Goal: Task Accomplishment & Management: Manage account settings

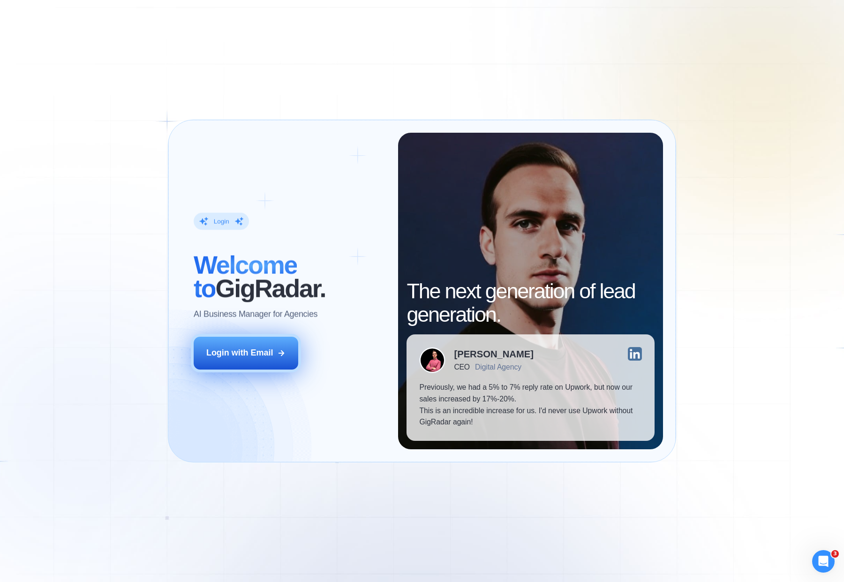
click at [277, 361] on button "Login with Email" at bounding box center [246, 353] width 105 height 33
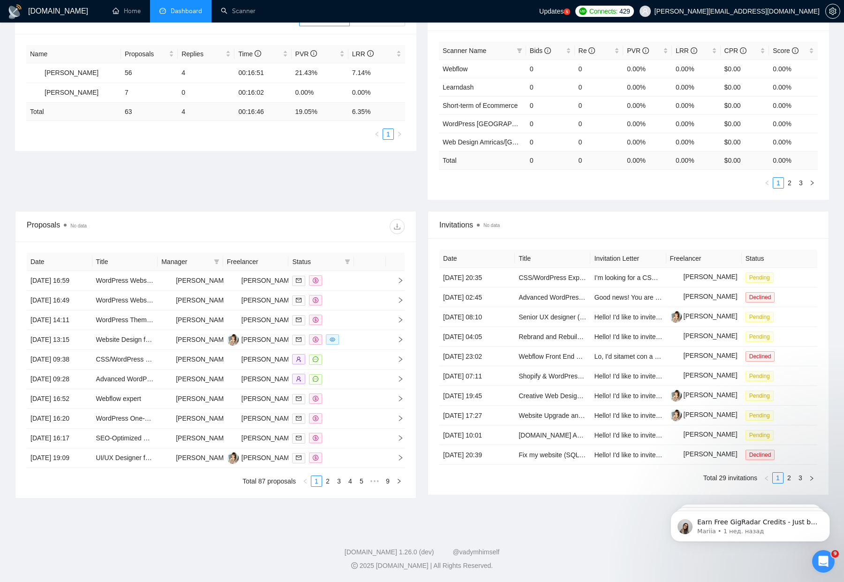
scroll to position [250, 0]
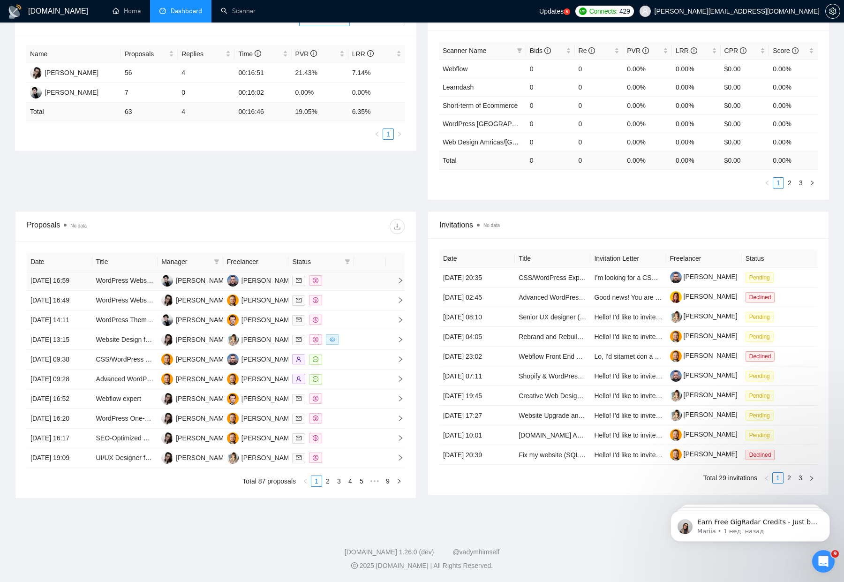
click at [85, 271] on td "11 Aug, 2025 16:59" at bounding box center [60, 281] width 66 height 20
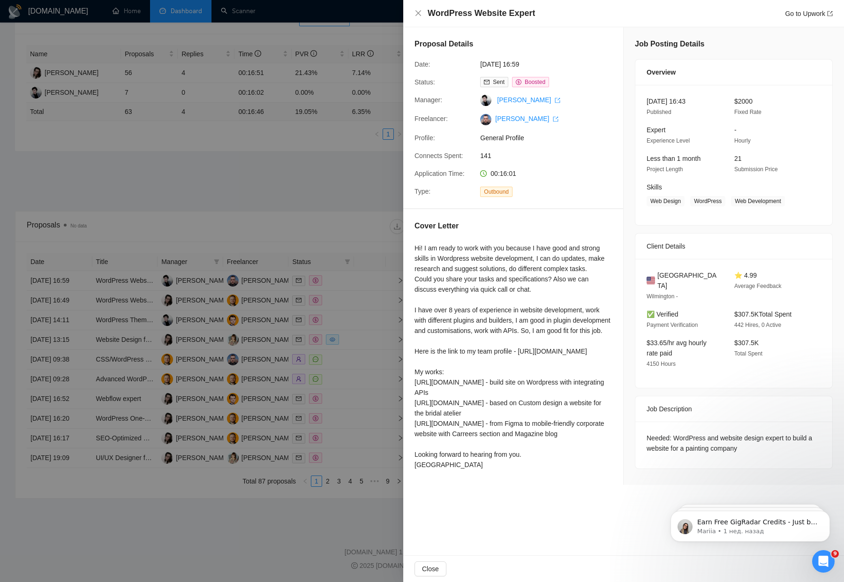
click at [339, 285] on div at bounding box center [422, 291] width 844 height 582
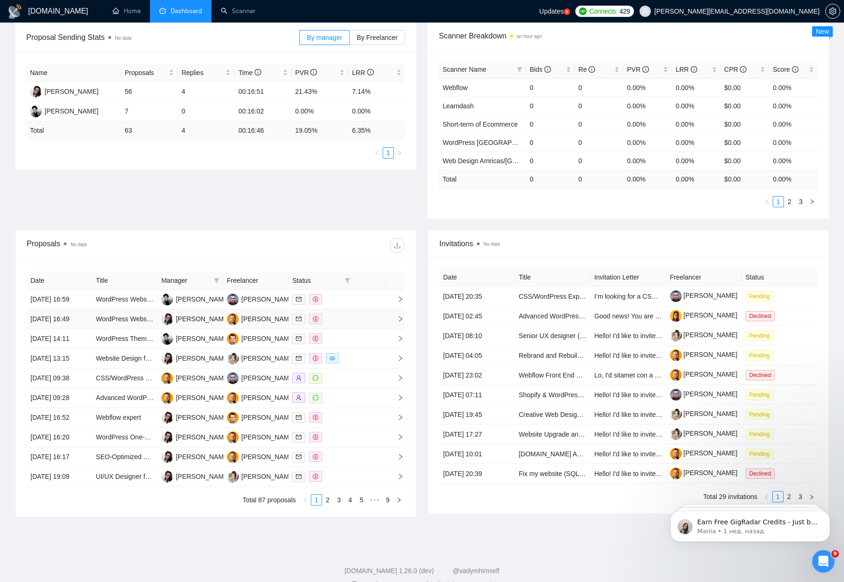
scroll to position [74, 0]
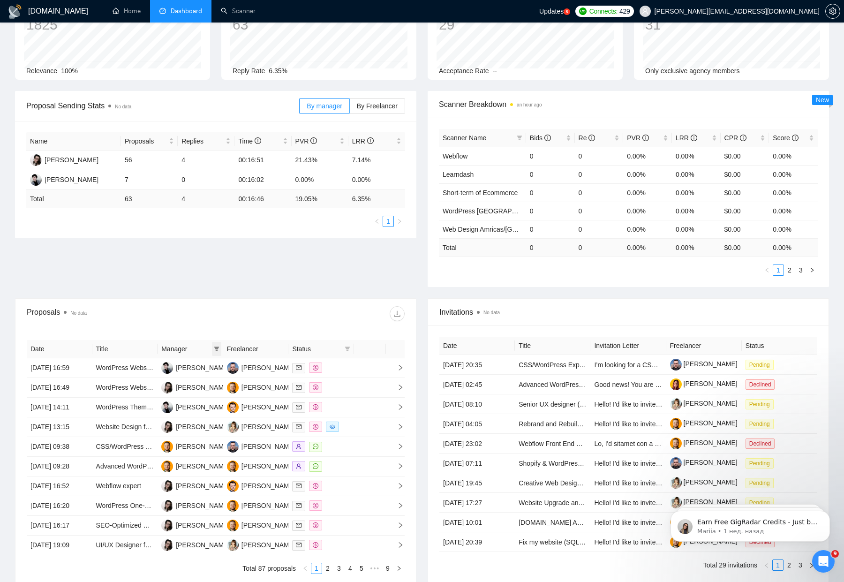
click at [216, 346] on icon "filter" at bounding box center [217, 349] width 6 height 6
click at [181, 364] on span "Polina Korpan" at bounding box center [186, 367] width 54 height 8
checkbox input "true"
click at [236, 276] on div "Proposal Sending Stats No data By manager By Freelancer Name Proposals Replies …" at bounding box center [421, 194] width 825 height 207
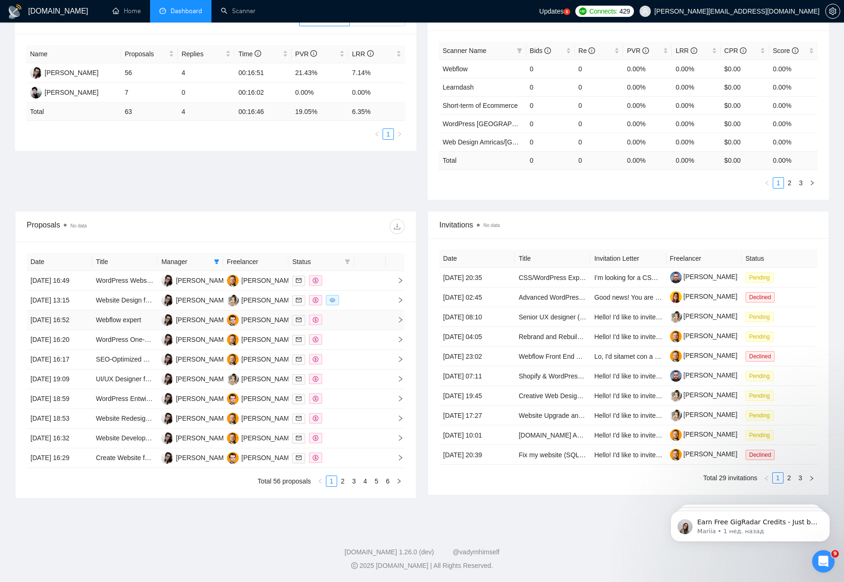
click at [341, 315] on div at bounding box center [321, 320] width 58 height 11
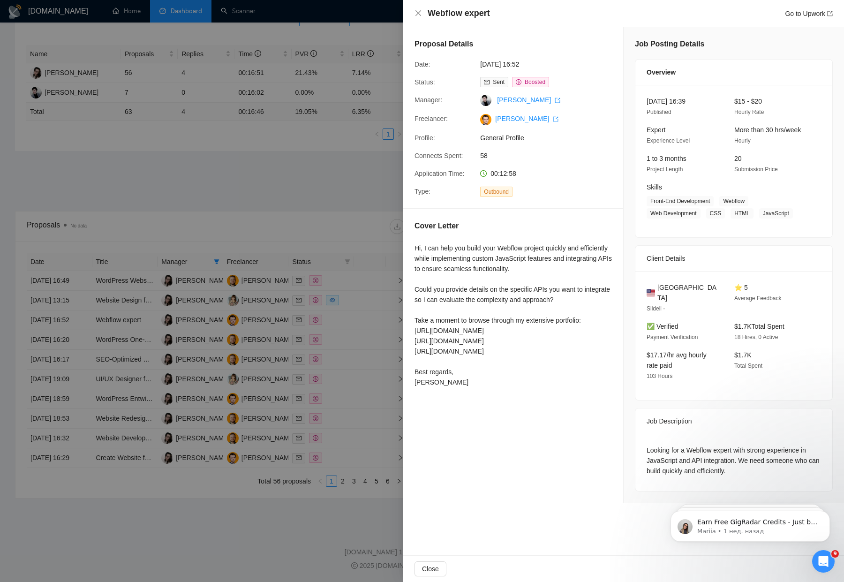
click at [346, 263] on div at bounding box center [422, 291] width 844 height 582
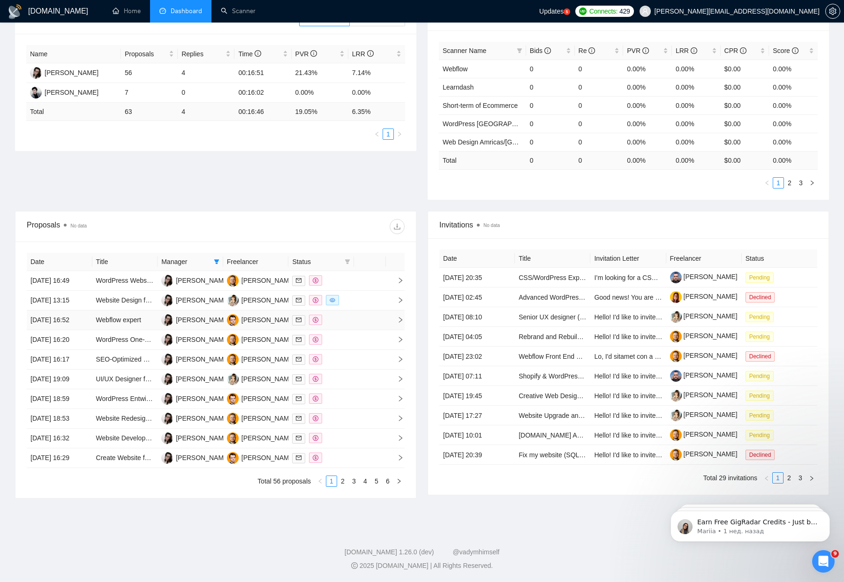
click at [346, 310] on td at bounding box center [321, 320] width 66 height 20
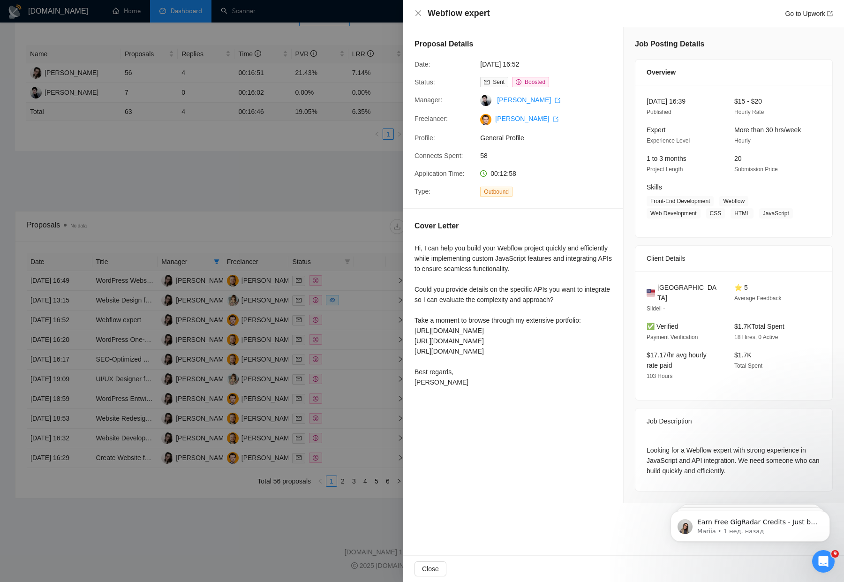
click at [340, 278] on div at bounding box center [422, 291] width 844 height 582
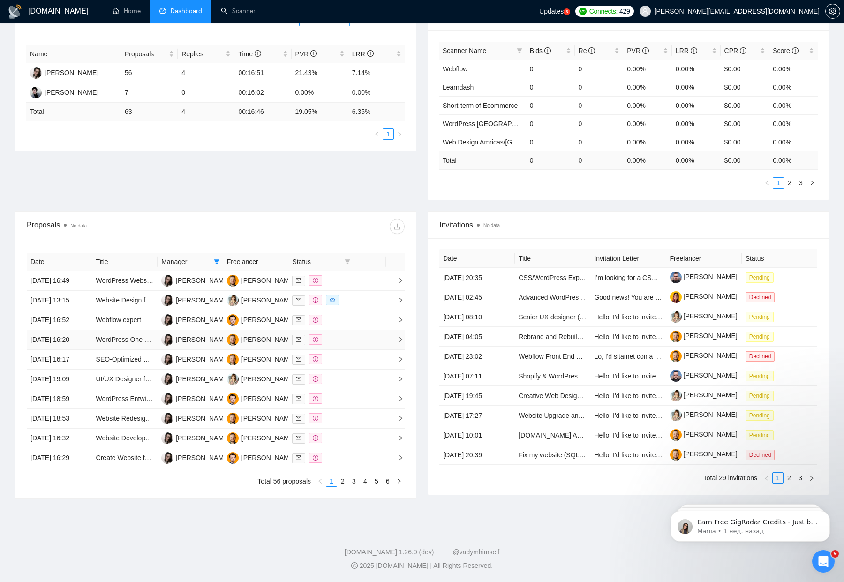
click at [336, 334] on div at bounding box center [321, 339] width 58 height 11
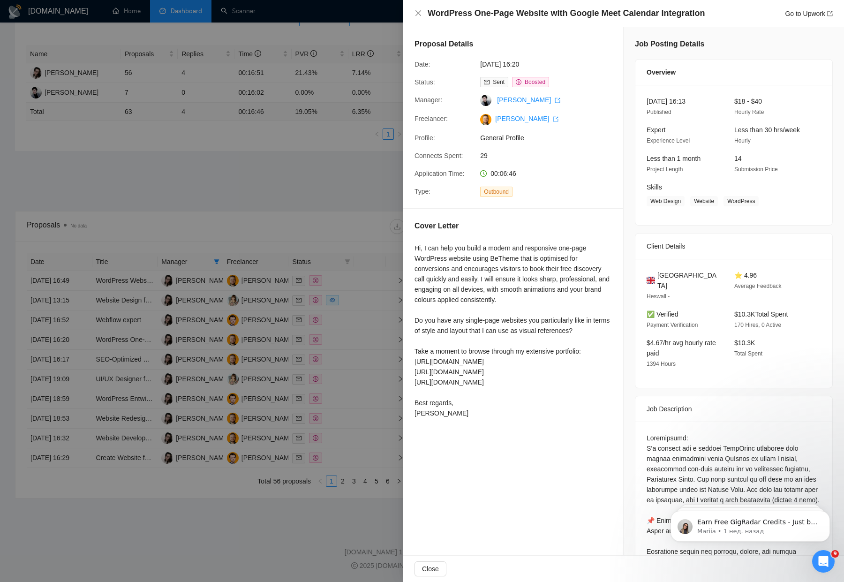
click at [339, 270] on div at bounding box center [422, 291] width 844 height 582
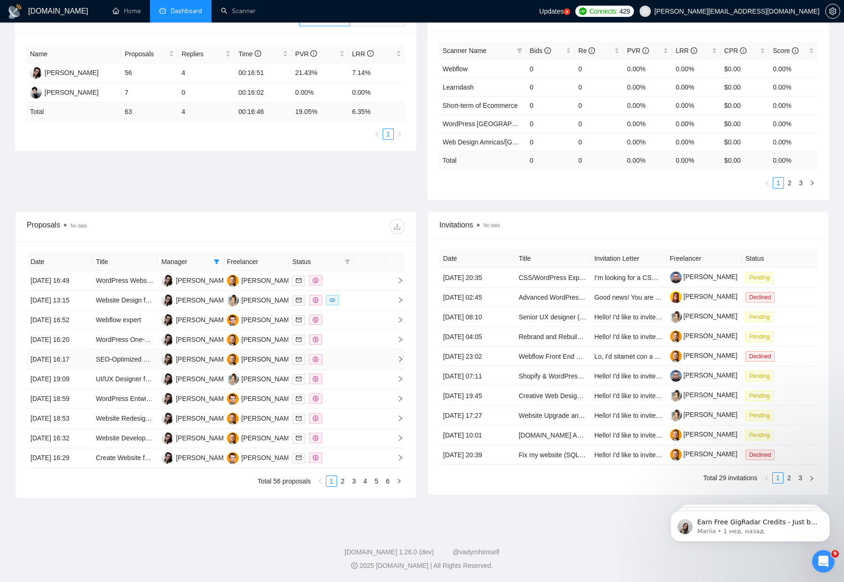
click at [335, 354] on div at bounding box center [321, 359] width 58 height 11
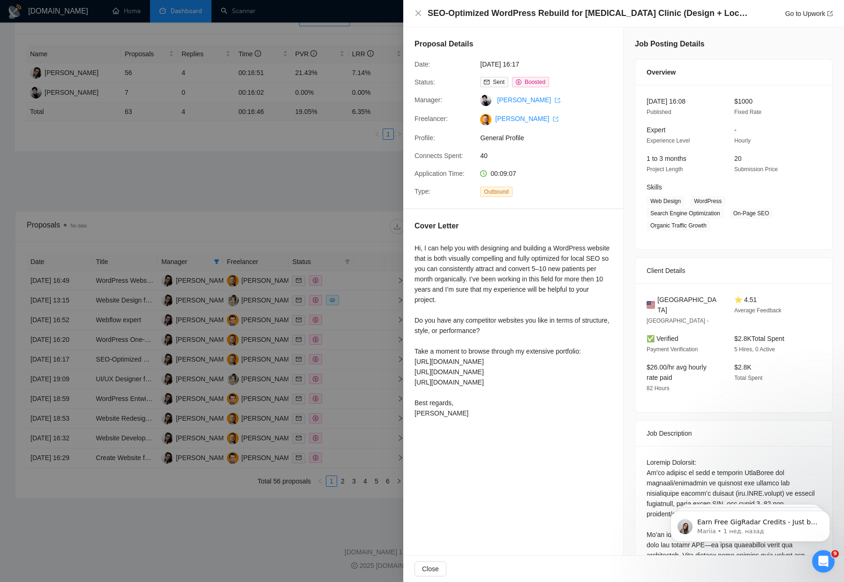
click at [335, 336] on div at bounding box center [422, 291] width 844 height 582
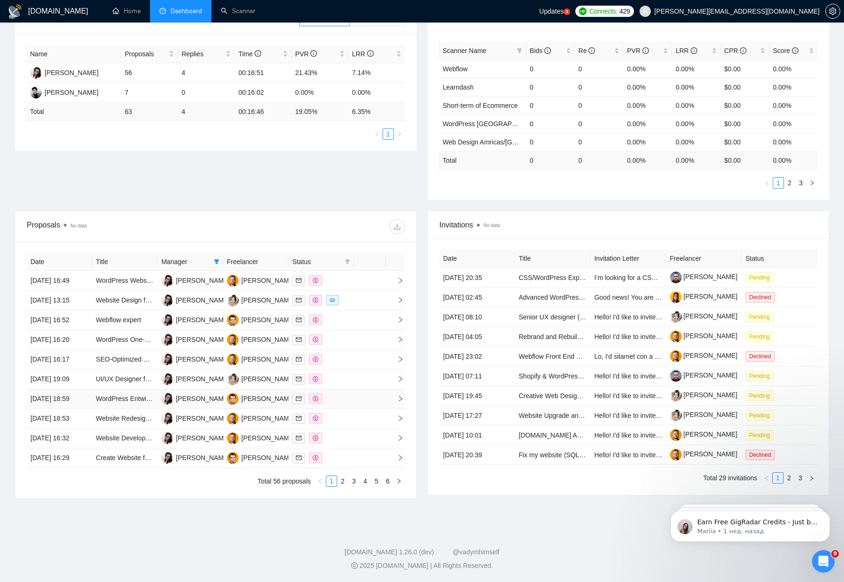
click at [324, 393] on div at bounding box center [321, 398] width 58 height 11
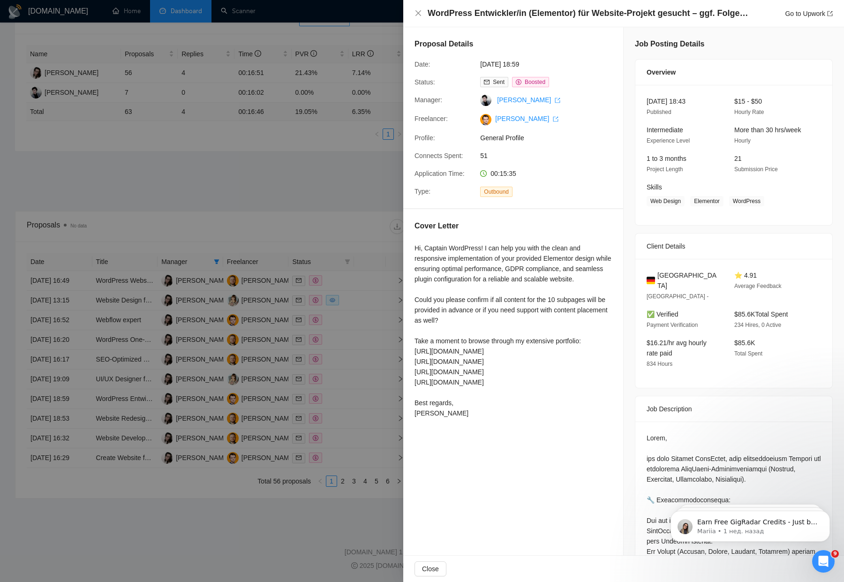
click at [369, 241] on div at bounding box center [422, 291] width 844 height 582
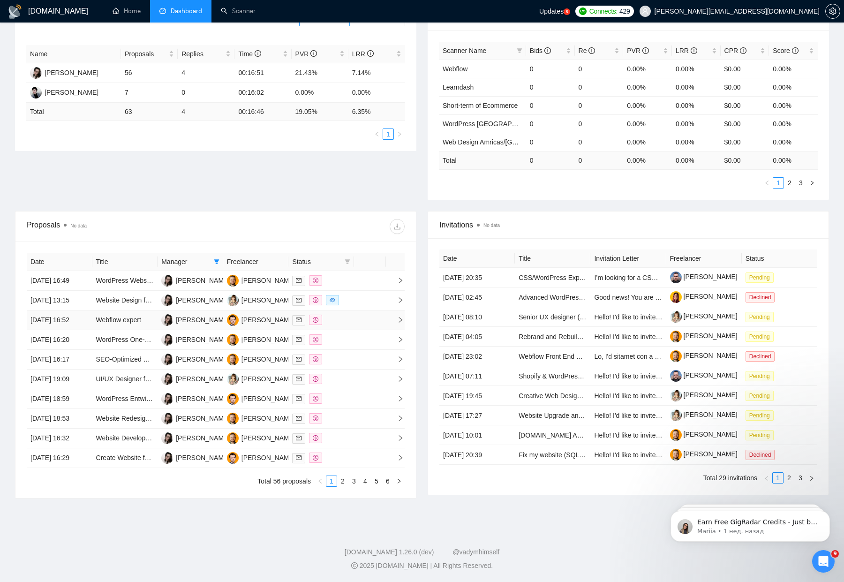
click at [352, 310] on td at bounding box center [321, 320] width 66 height 20
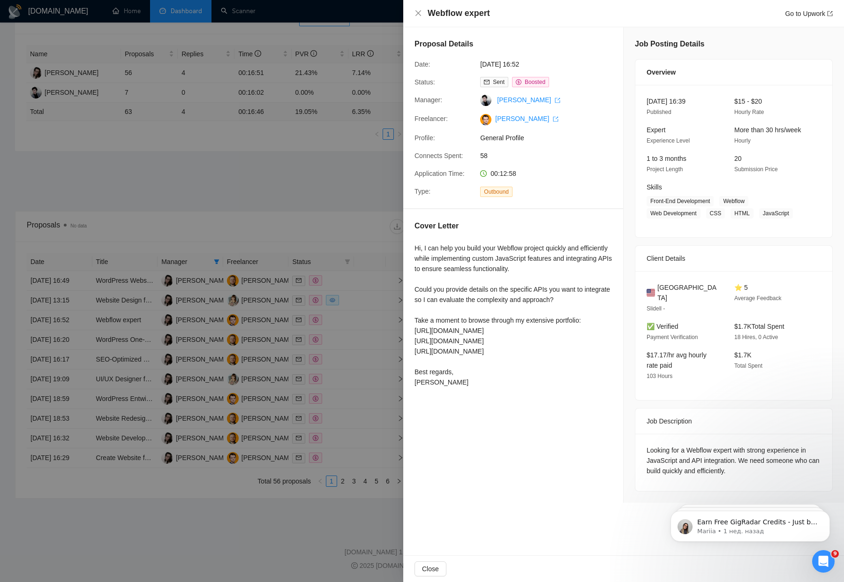
click at [343, 277] on div at bounding box center [422, 291] width 844 height 582
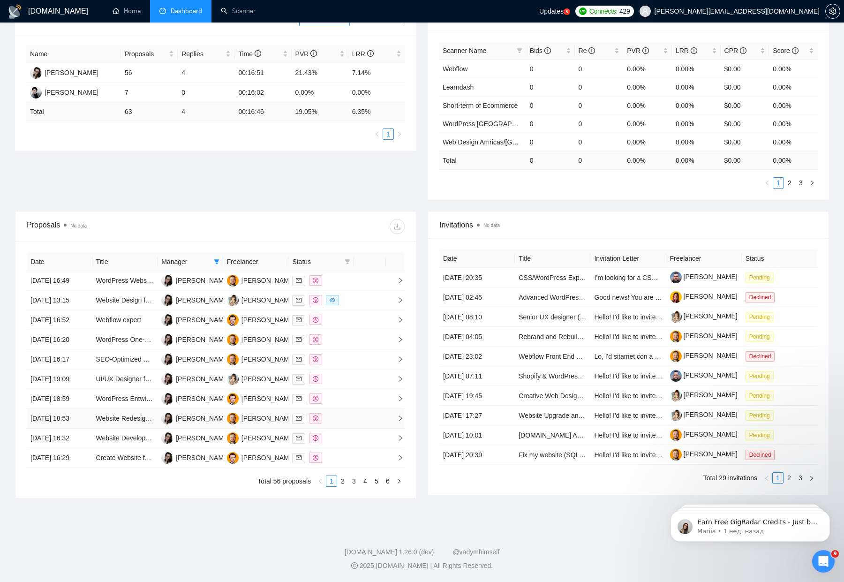
click at [339, 413] on div at bounding box center [321, 418] width 58 height 11
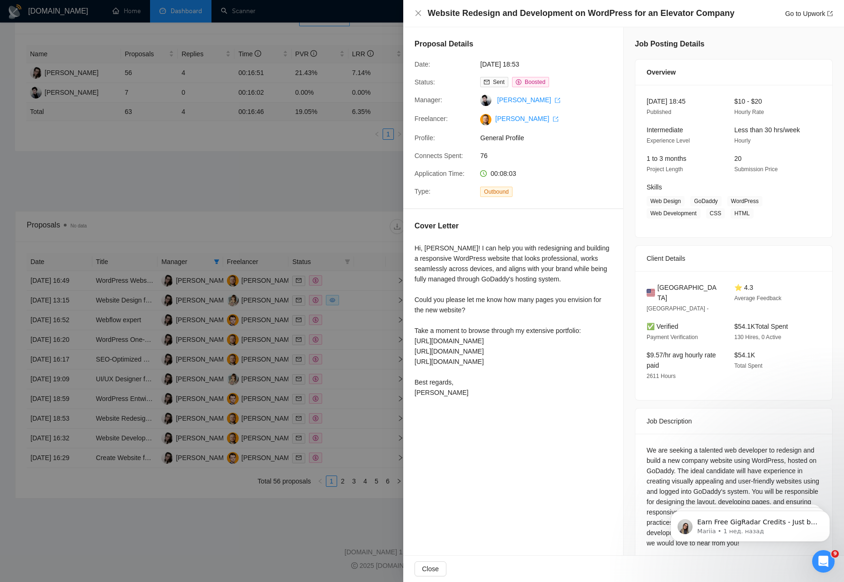
click at [336, 395] on div at bounding box center [422, 291] width 844 height 582
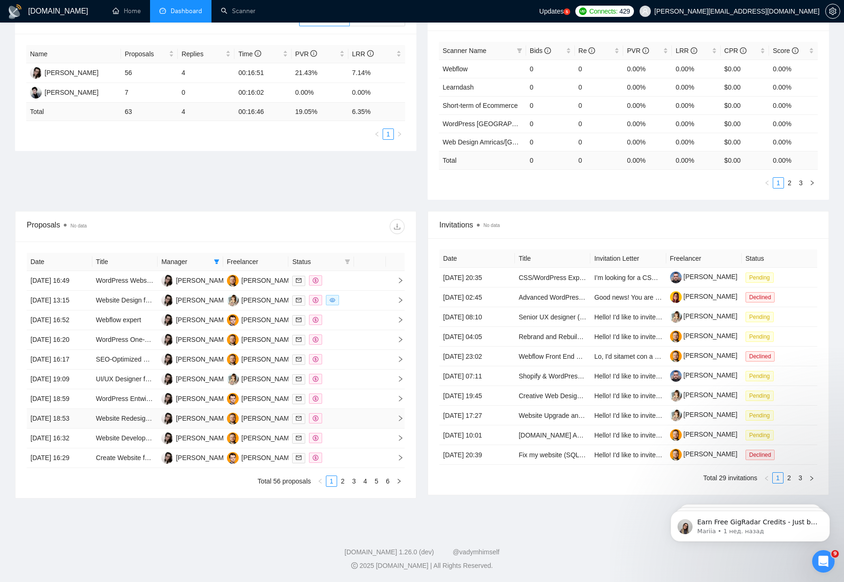
click at [341, 413] on div at bounding box center [321, 418] width 58 height 11
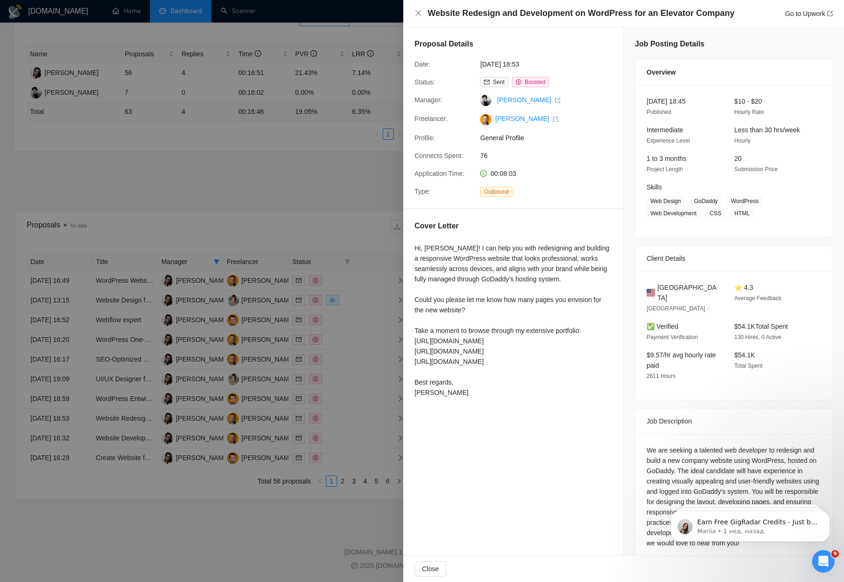
click at [341, 396] on div at bounding box center [422, 291] width 844 height 582
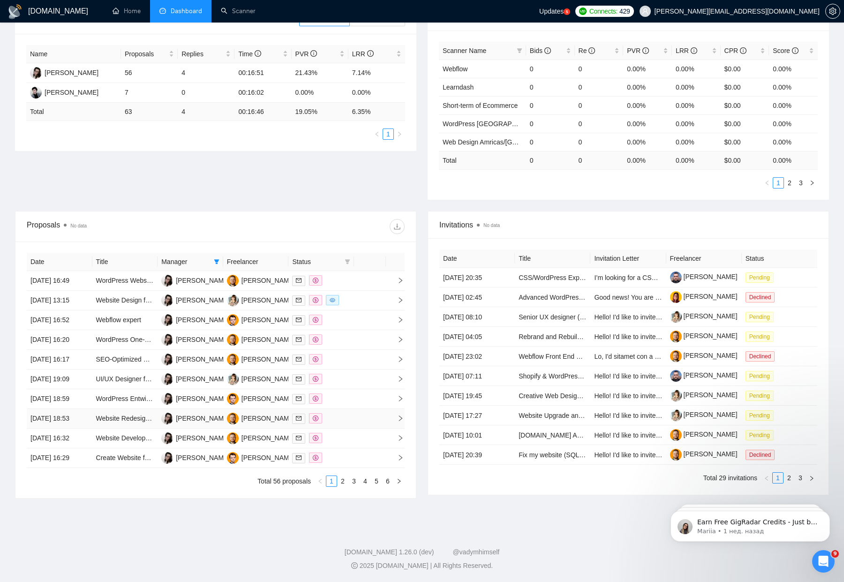
click at [340, 409] on td at bounding box center [321, 419] width 66 height 20
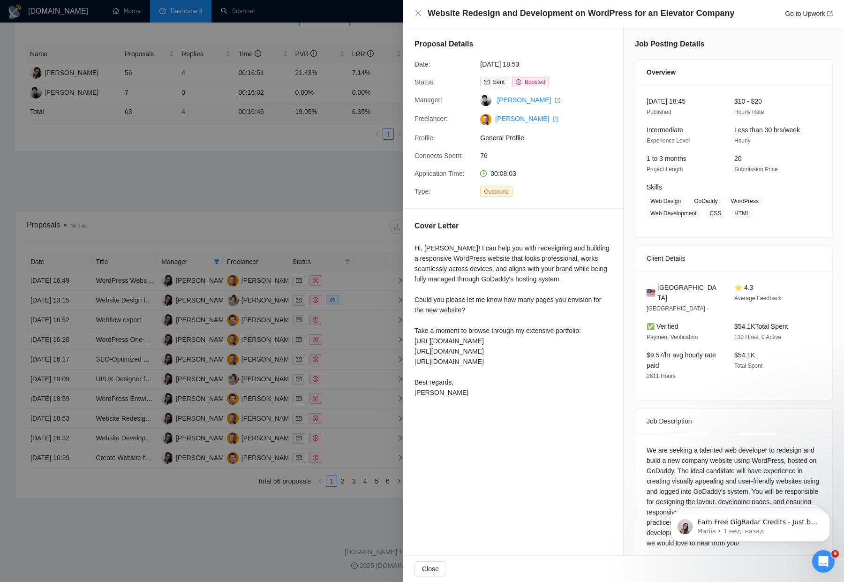
click at [334, 420] on div at bounding box center [422, 291] width 844 height 582
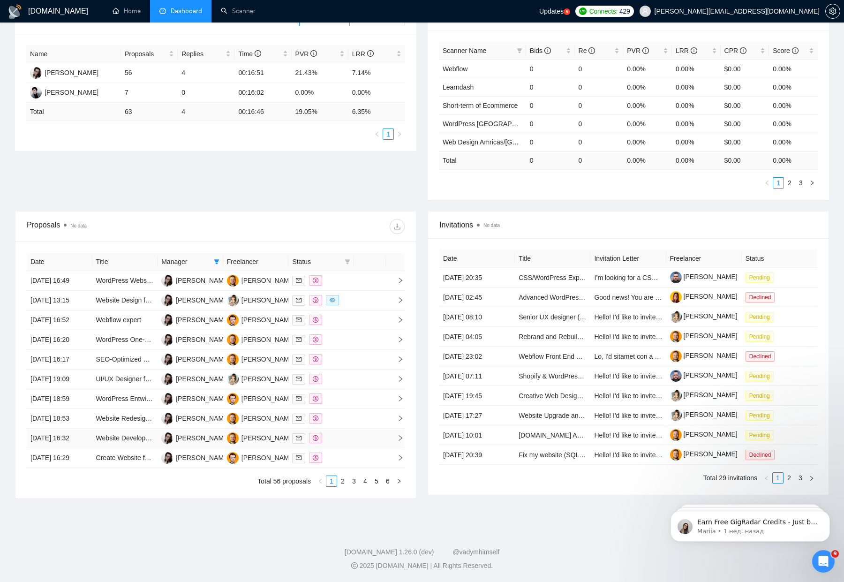
click at [334, 433] on div at bounding box center [321, 438] width 58 height 11
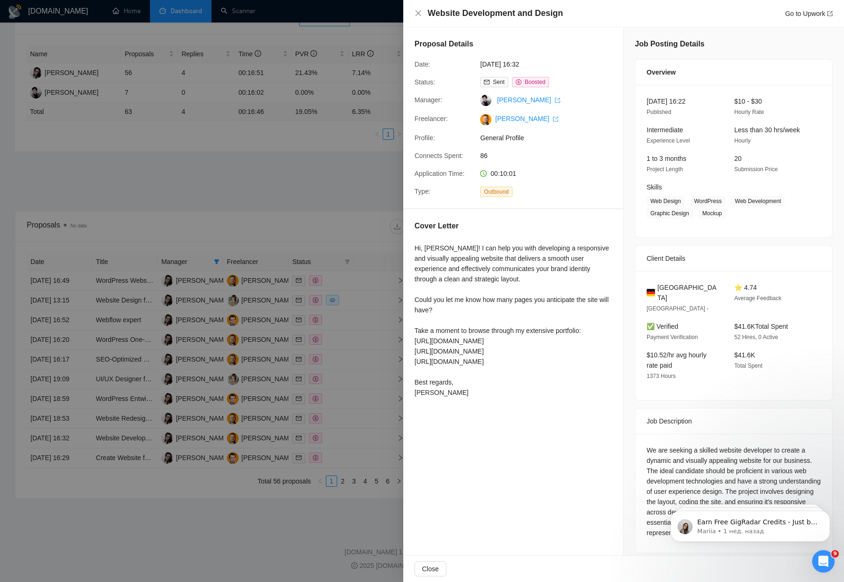
click at [328, 407] on div at bounding box center [422, 291] width 844 height 582
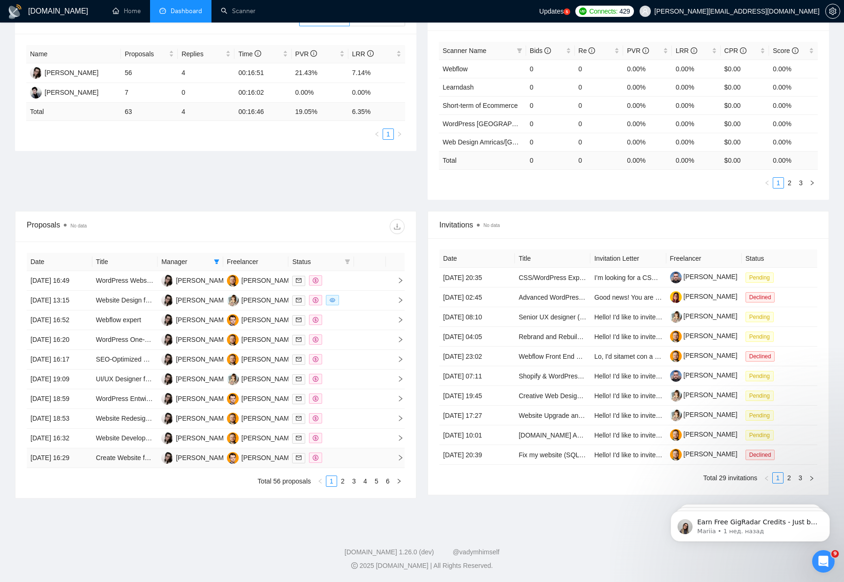
click at [342, 453] on div at bounding box center [321, 457] width 58 height 11
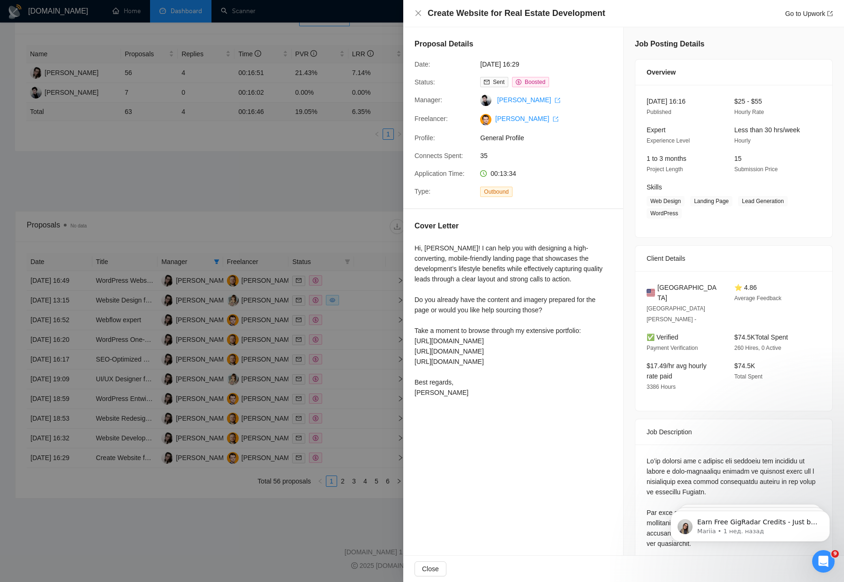
click at [358, 380] on div at bounding box center [422, 291] width 844 height 582
